Goal: Information Seeking & Learning: Check status

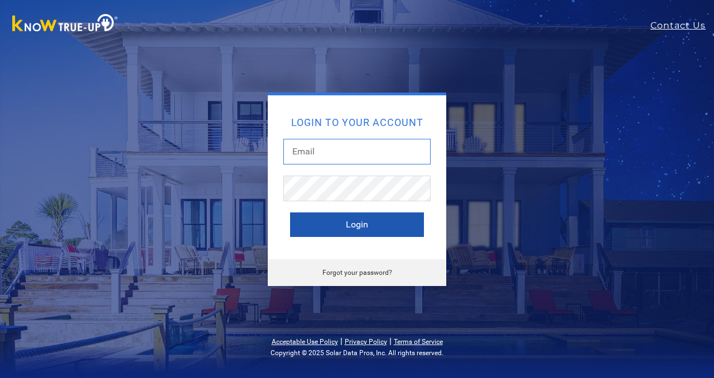
type input "[EMAIL_ADDRESS][DOMAIN_NAME]"
click at [320, 223] on button "Login" at bounding box center [357, 225] width 134 height 25
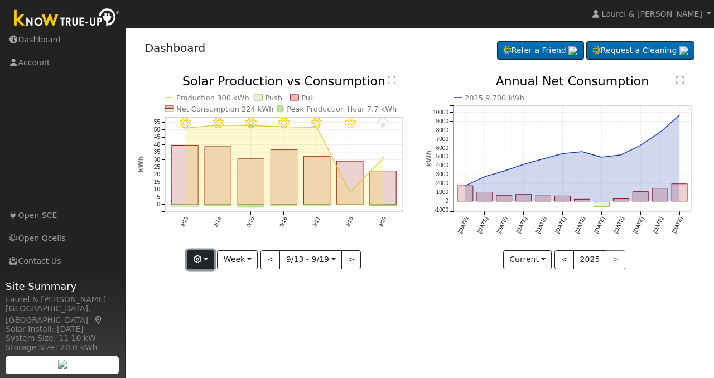
click at [203, 265] on button "button" at bounding box center [200, 260] width 27 height 19
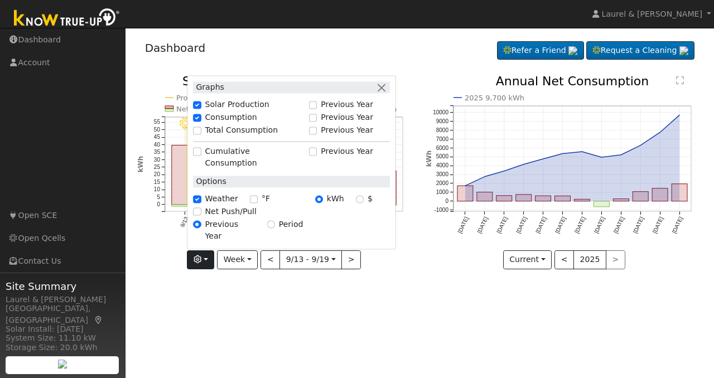
click at [233, 136] on label "Total Consumption" at bounding box center [241, 130] width 73 height 12
click at [201, 135] on input "Total Consumption" at bounding box center [197, 131] width 8 height 8
checkbox input "true"
click at [234, 260] on button "Week" at bounding box center [237, 260] width 41 height 19
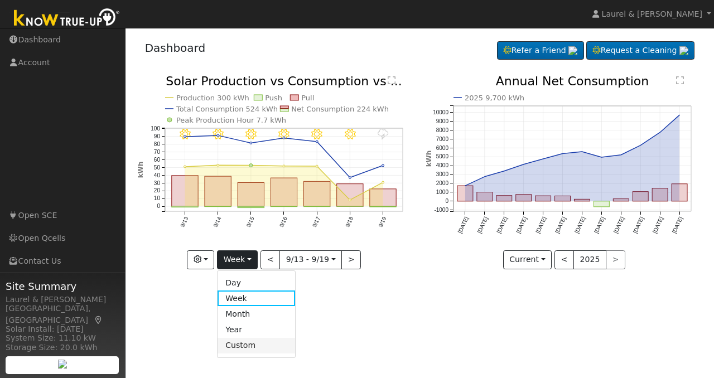
click at [241, 345] on link "Custom" at bounding box center [257, 346] width 78 height 16
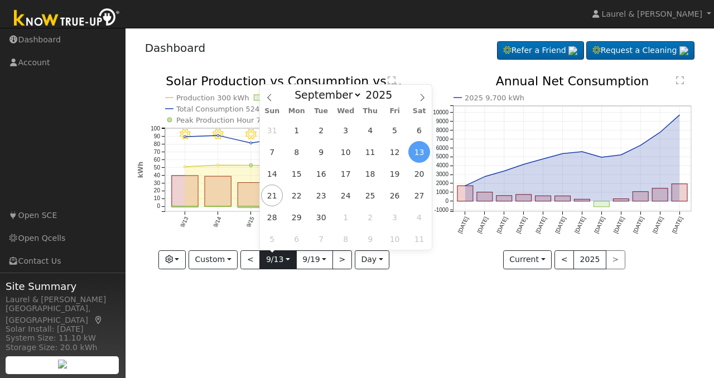
click at [274, 267] on input "[DATE]" at bounding box center [278, 260] width 36 height 18
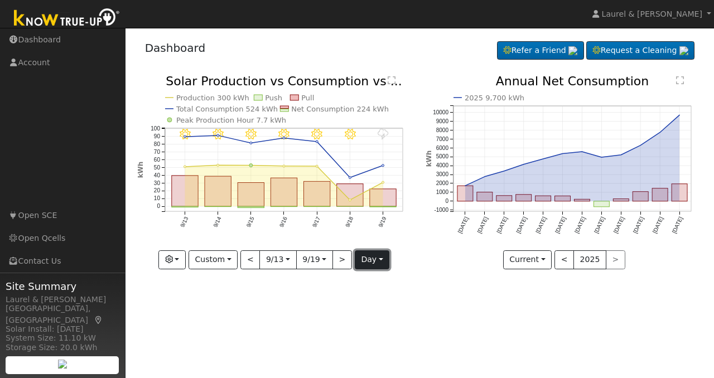
click at [367, 267] on button "day" at bounding box center [372, 260] width 35 height 19
click at [369, 311] on link "Month" at bounding box center [395, 314] width 78 height 16
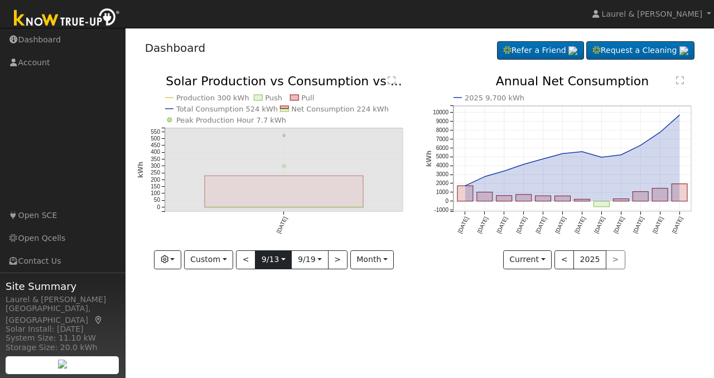
click at [272, 260] on input "[DATE]" at bounding box center [274, 260] width 36 height 18
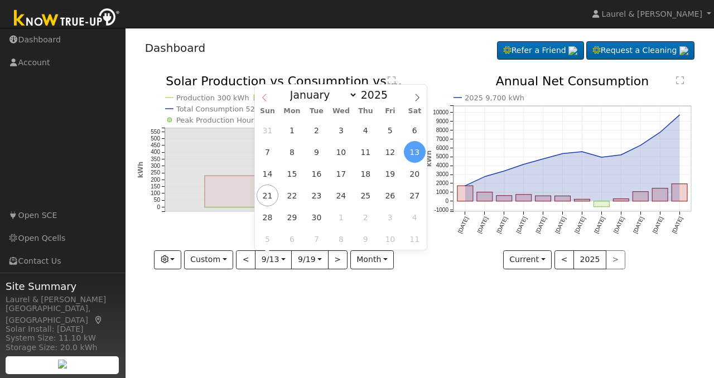
click at [268, 94] on icon at bounding box center [265, 98] width 8 height 8
select select "7"
click at [297, 190] on span "18" at bounding box center [292, 196] width 22 height 22
type input "[DATE]"
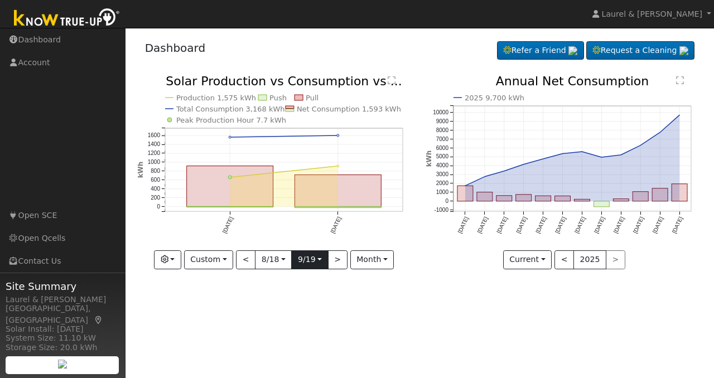
click at [311, 258] on input "[DATE]" at bounding box center [310, 260] width 36 height 18
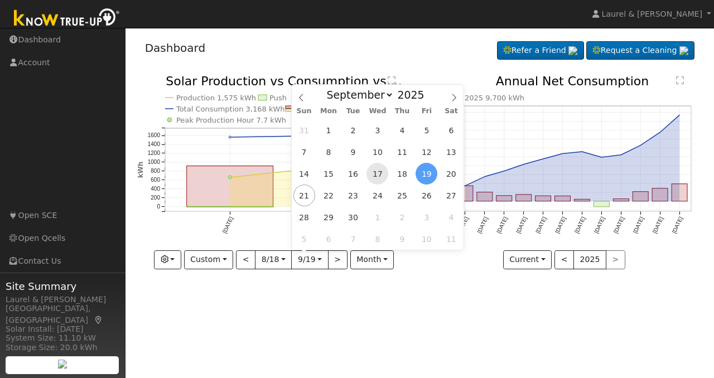
click at [375, 172] on span "17" at bounding box center [378, 174] width 22 height 22
type input "[DATE]"
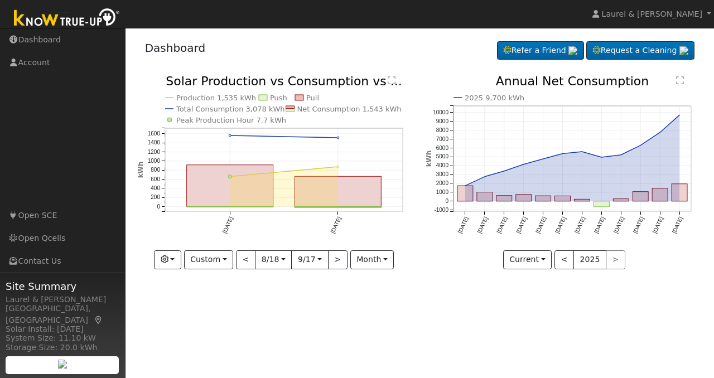
click at [368, 249] on icon "Production 1,535 kWh Push Pull Total Consumption 3,078 kWh Net Consumption 1,54…" at bounding box center [275, 173] width 277 height 196
click at [369, 258] on button "month" at bounding box center [373, 260] width 44 height 19
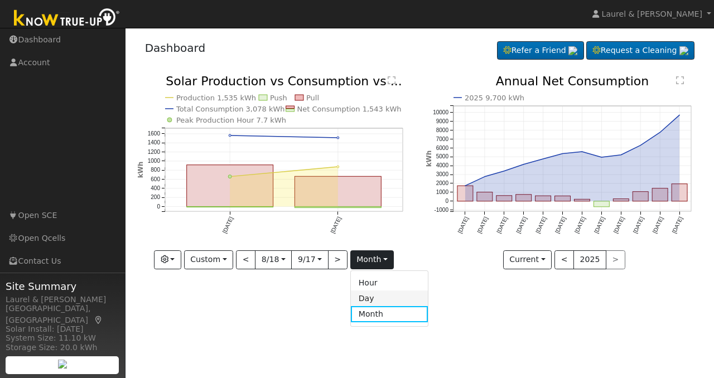
click at [372, 296] on link "Day" at bounding box center [390, 299] width 78 height 16
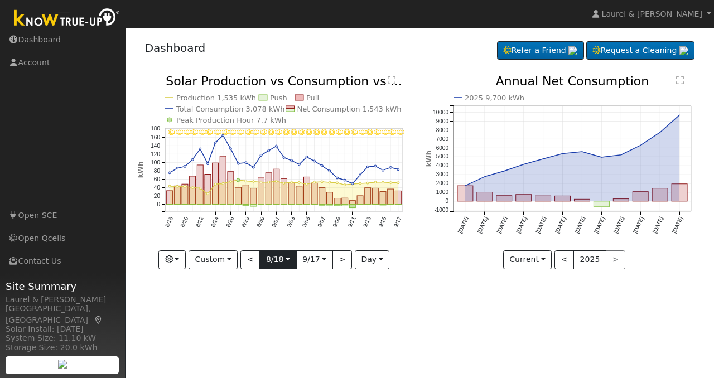
click at [276, 260] on input "[DATE]" at bounding box center [278, 260] width 36 height 18
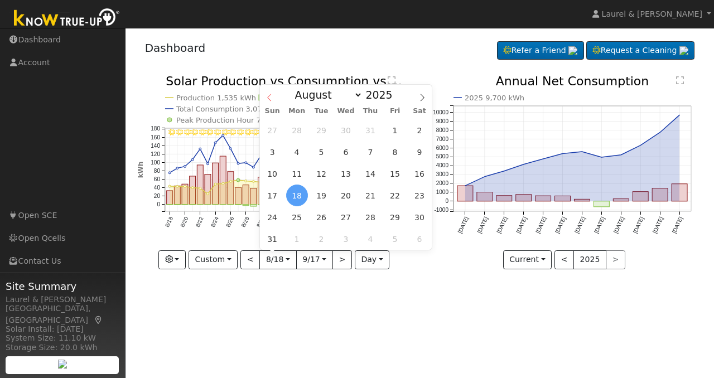
click at [272, 99] on icon at bounding box center [270, 98] width 8 height 8
select select "6"
click at [395, 169] on span "18" at bounding box center [395, 174] width 22 height 22
type input "[DATE]"
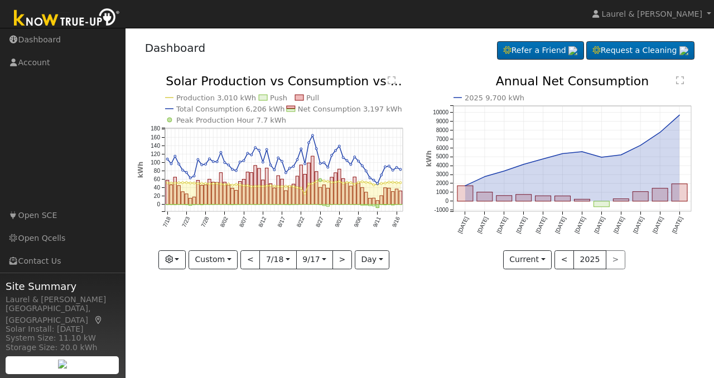
click at [312, 256] on input "[DATE]" at bounding box center [315, 260] width 36 height 18
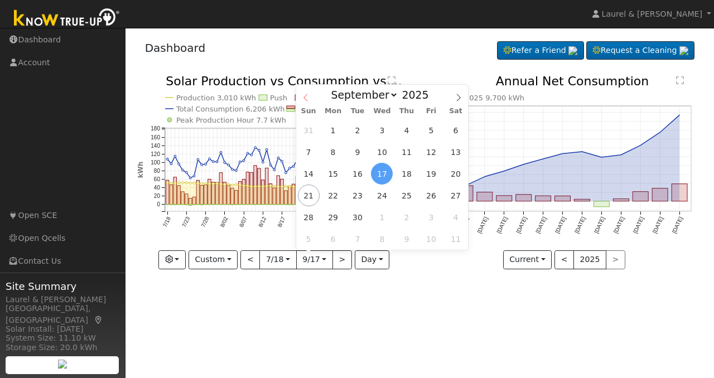
click at [309, 98] on icon at bounding box center [306, 98] width 8 height 8
select select "7"
click at [429, 180] on span "15" at bounding box center [431, 174] width 22 height 22
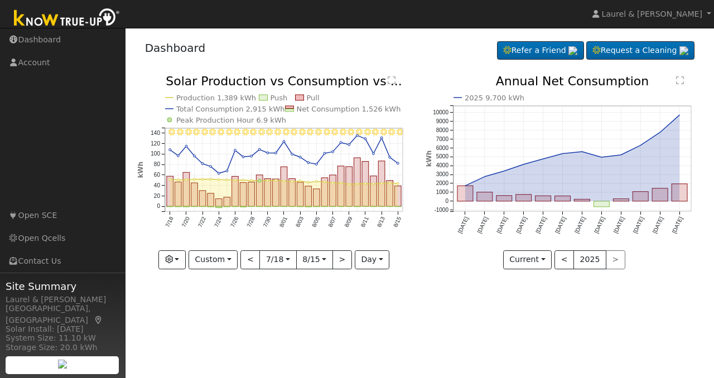
click at [238, 292] on div "User Profile First name Last name Email Email Notifications No Emails No Emails…" at bounding box center [420, 203] width 589 height 351
click at [317, 266] on input "[DATE]" at bounding box center [315, 260] width 36 height 18
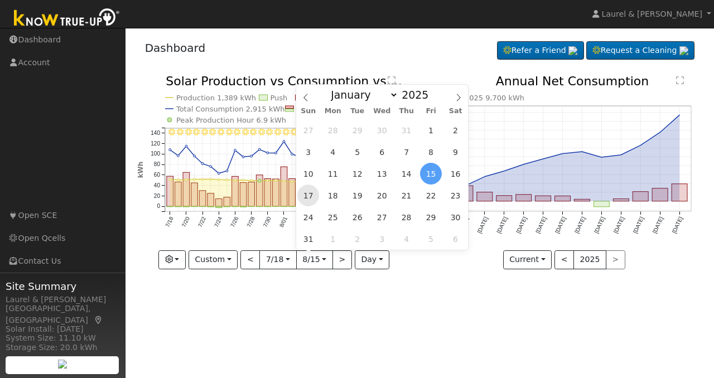
click at [307, 197] on span "17" at bounding box center [308, 196] width 22 height 22
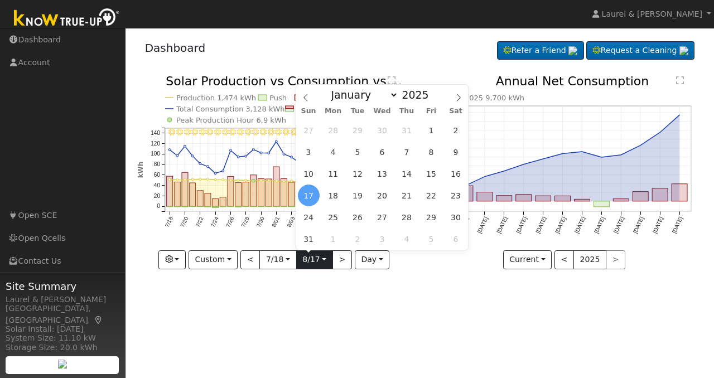
click at [315, 259] on input "[DATE]" at bounding box center [315, 260] width 36 height 18
click at [347, 198] on div "27 28 29 30 31 1 2 3 4 5 6 7 8 9 10 11 12 13 14 15 16 17 18 19 20 21 22 23 24 2…" at bounding box center [382, 184] width 172 height 131
click at [339, 195] on span "18" at bounding box center [334, 196] width 22 height 22
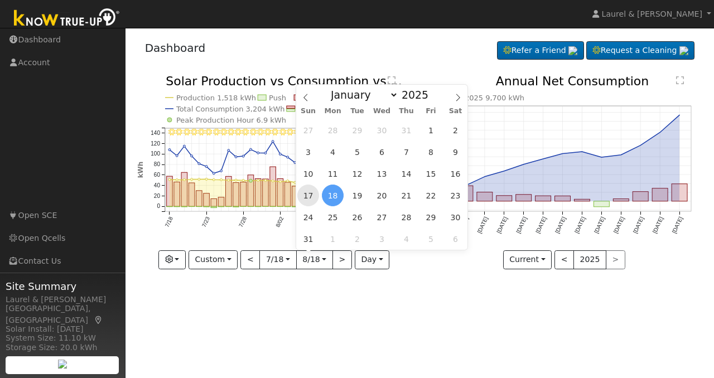
click at [313, 199] on span "17" at bounding box center [308, 196] width 22 height 22
type input "[DATE]"
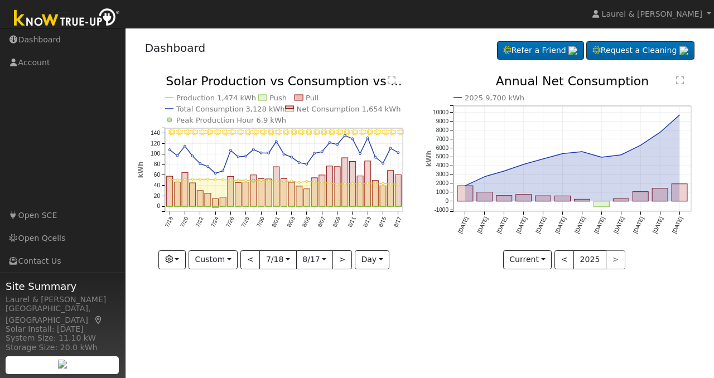
click at [220, 69] on div "Dashboard Refer a Friend Request a Cleaning" at bounding box center [420, 159] width 578 height 253
